Goal: Transaction & Acquisition: Purchase product/service

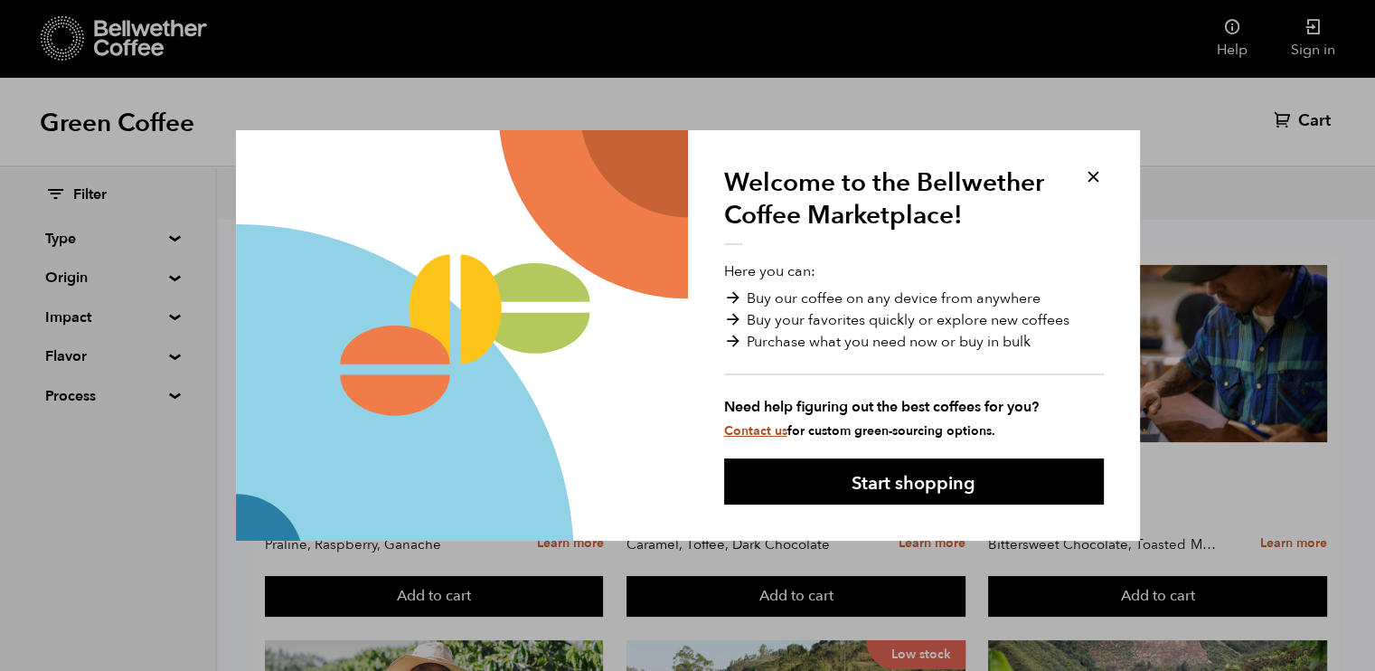
click at [749, 432] on link "Contact us" at bounding box center [755, 430] width 63 height 17
click at [760, 431] on link "Contact us" at bounding box center [755, 430] width 63 height 17
click at [751, 434] on link "Contact us" at bounding box center [755, 430] width 63 height 17
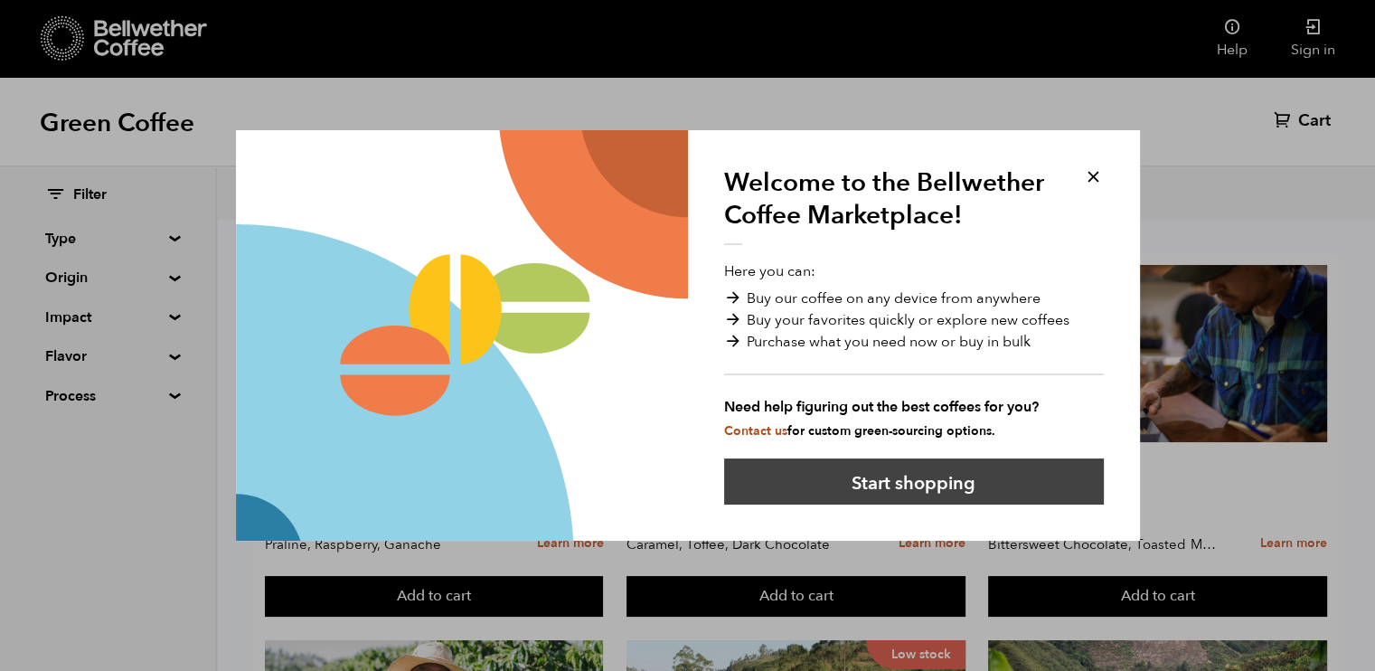
click at [868, 489] on button "Start shopping" at bounding box center [914, 481] width 380 height 46
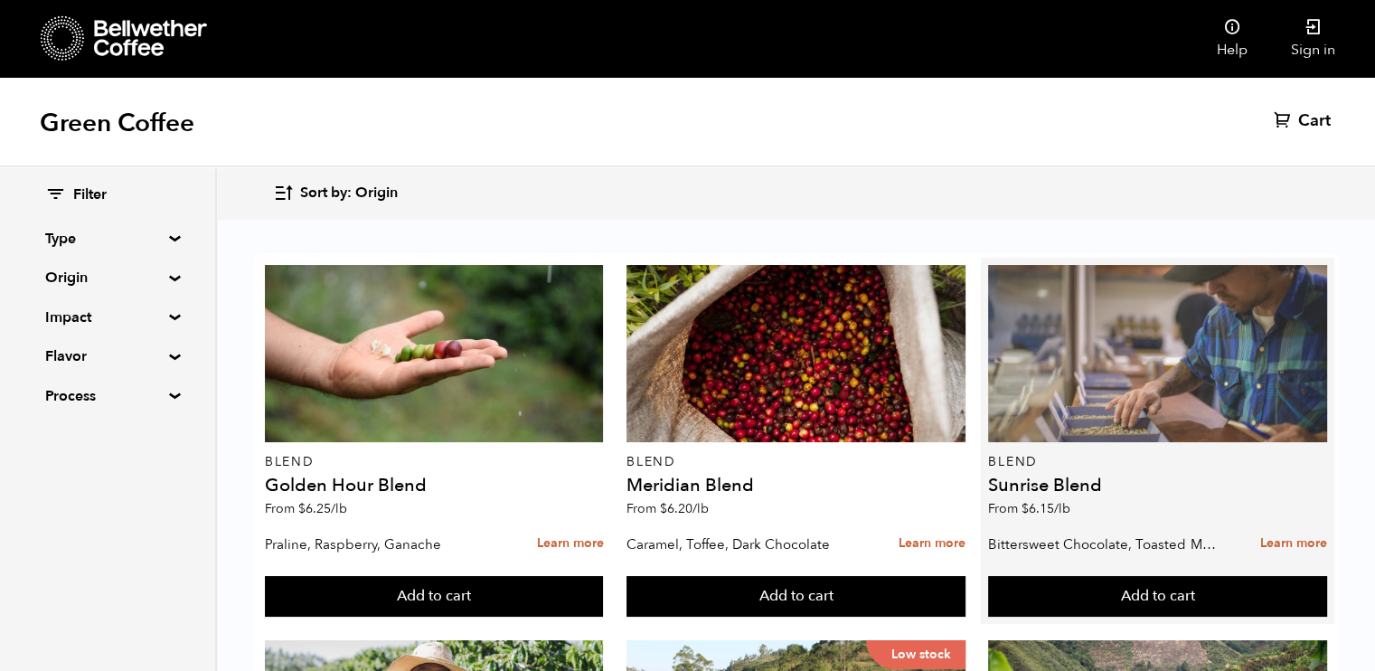
click at [1116, 374] on div at bounding box center [1157, 353] width 339 height 177
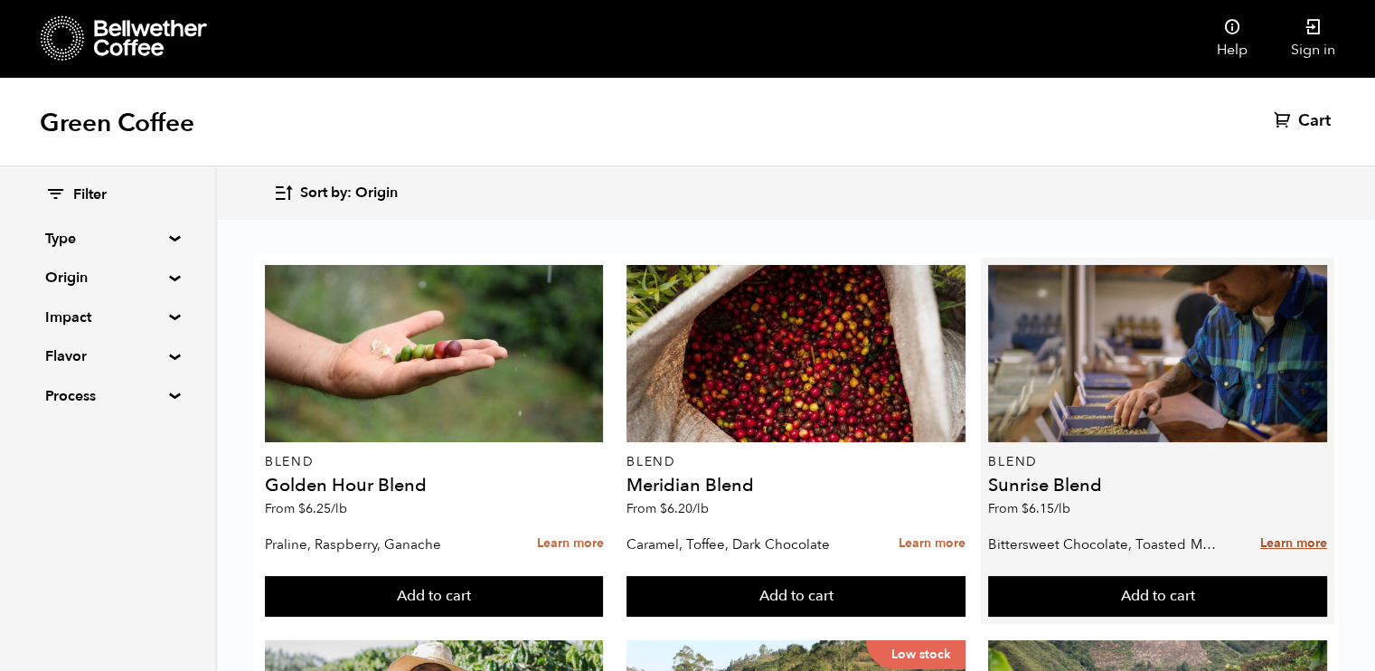
click at [1302, 540] on link "Learn more" at bounding box center [1293, 543] width 67 height 39
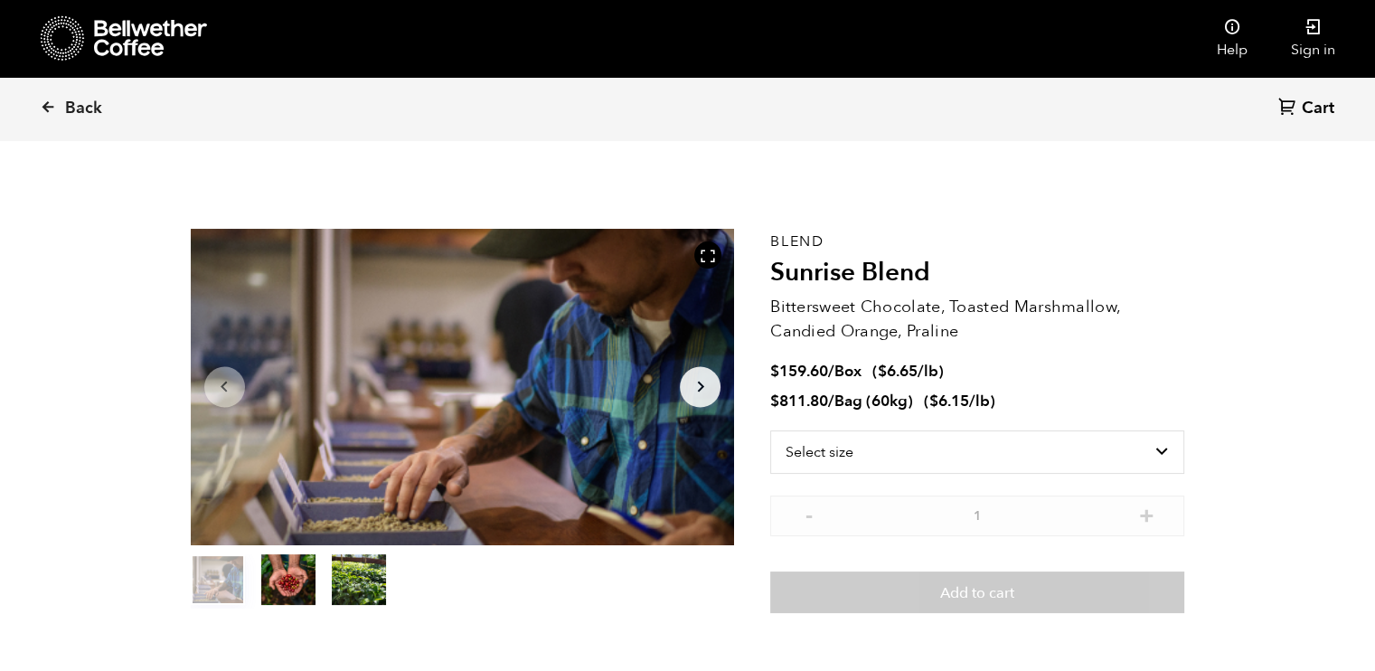
scroll to position [786, 963]
